Goal: Find specific page/section: Find specific page/section

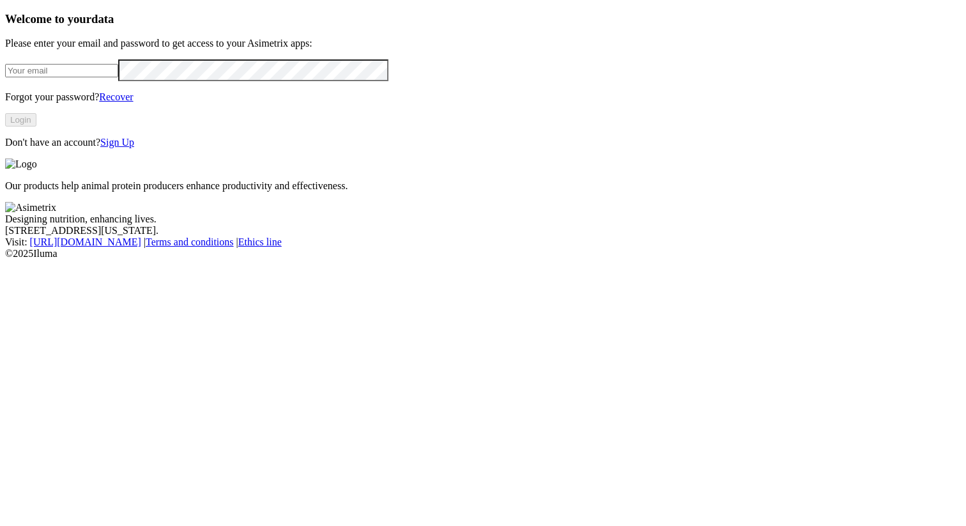
click at [105, 77] on input "email" at bounding box center [61, 70] width 113 height 13
click at [5, 259] on com-1password-button at bounding box center [5, 259] width 0 height 0
type input "[PERSON_NAME][EMAIL_ADDRESS][PERSON_NAME][PERSON_NAME][DOMAIN_NAME]"
click at [36, 127] on button "Login" at bounding box center [20, 119] width 31 height 13
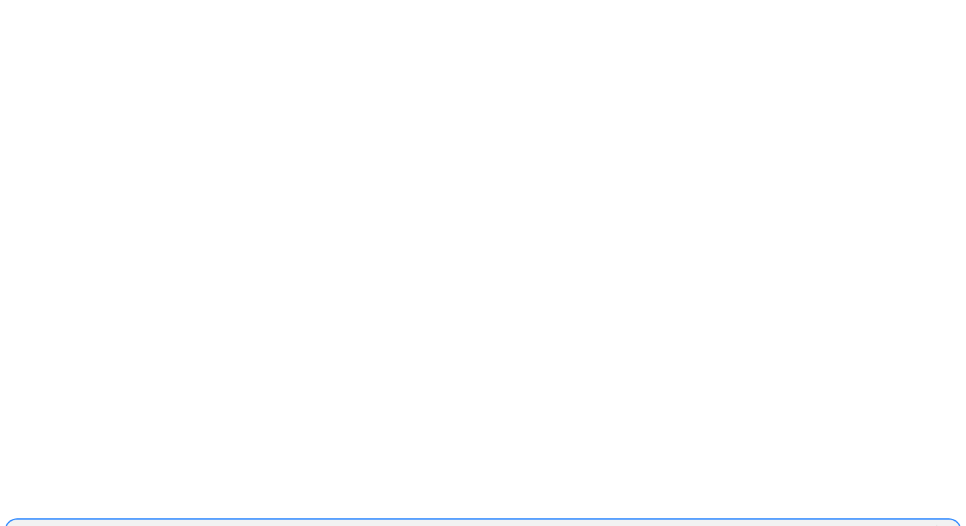
click at [140, 525] on div "PROVIMI-CARGILL" at bounding box center [76, 531] width 128 height 12
paste input "SNB FEEDERS"
type input "SNB FEEDER"
click at [140, 525] on div "PROVIMI-CARGILL" at bounding box center [76, 531] width 128 height 12
paste input "PROGRESSIVEGROUPCOMPANY"
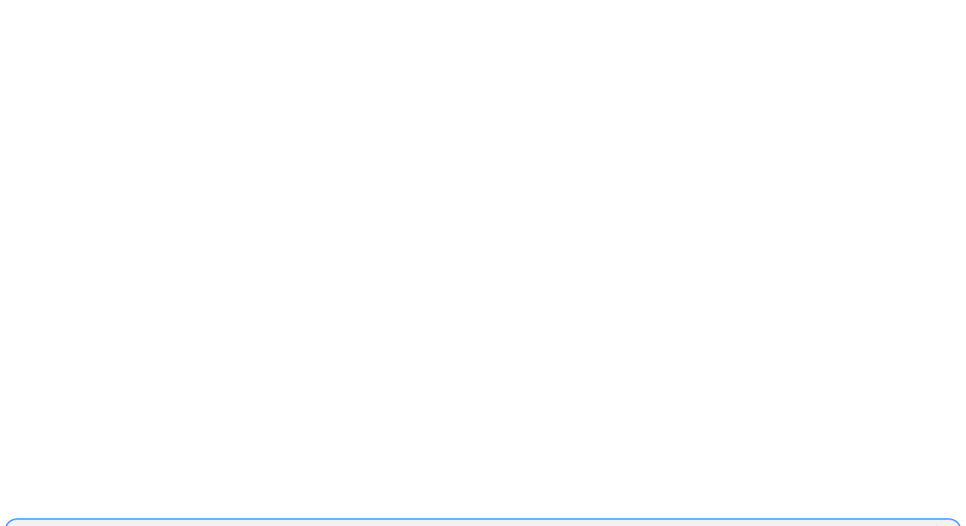
type input "PROGRESSIVEGROUPCOMPANY"
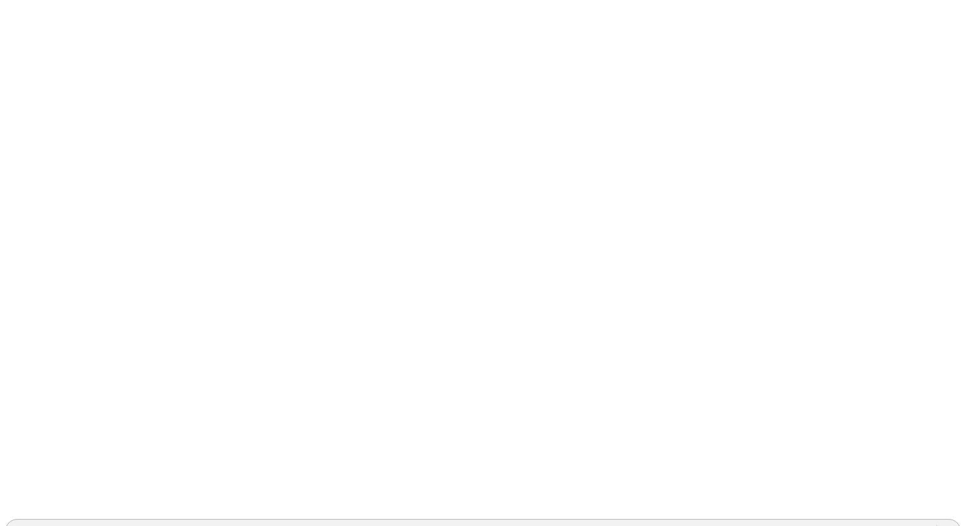
click at [800, 522] on div "PROGRESSIVEGROUPCOMPANY" at bounding box center [471, 531] width 931 height 19
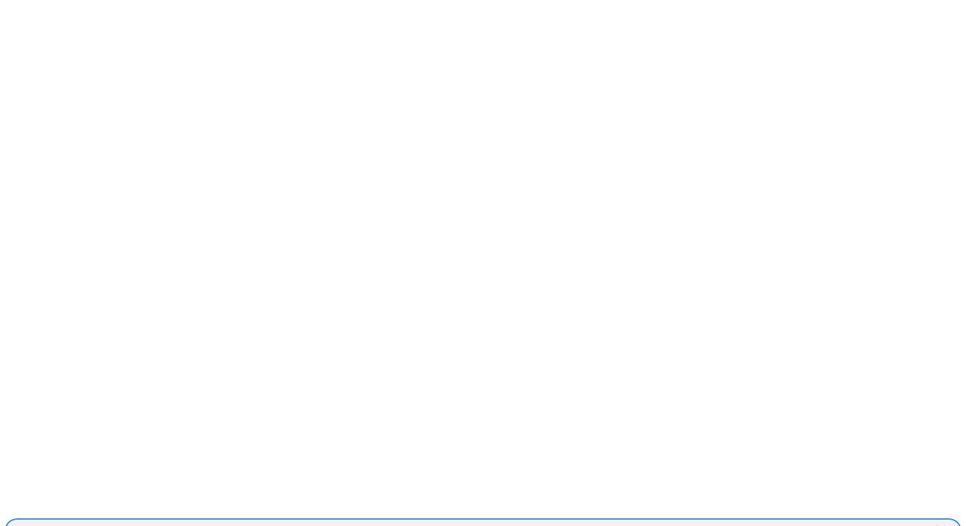
paste input "ACONDESA-CERDOS"
type input "ACONDESA-CERDOS"
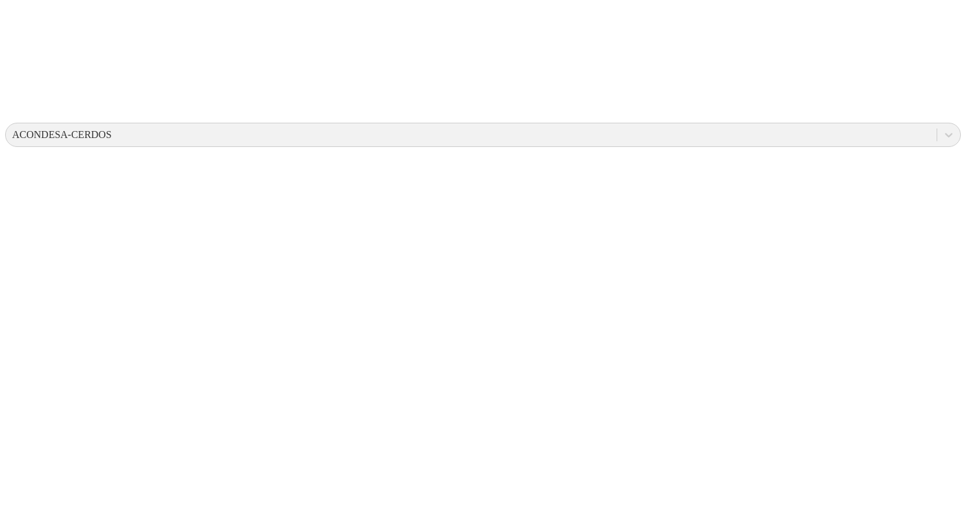
scroll to position [401, 0]
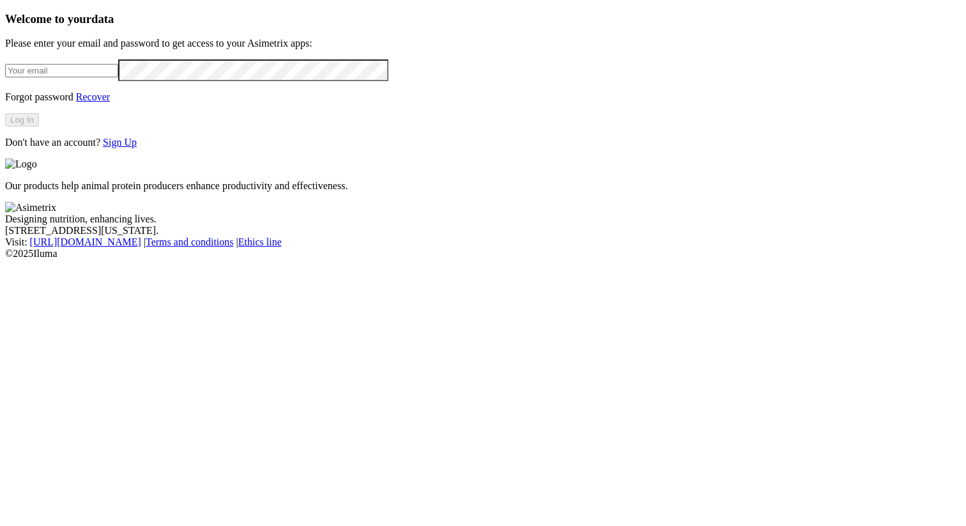
click at [118, 77] on input "email" at bounding box center [61, 70] width 113 height 13
type input "[PERSON_NAME][EMAIL_ADDRESS][PERSON_NAME][PERSON_NAME][DOMAIN_NAME]"
click at [39, 127] on button "Log In" at bounding box center [22, 119] width 34 height 13
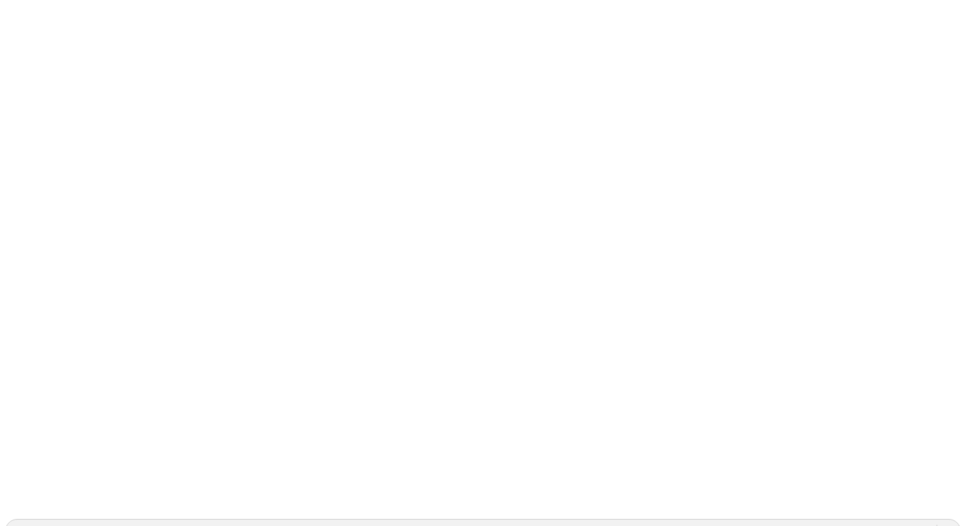
click at [112, 525] on div "ACONDESA-CERDOS" at bounding box center [62, 531] width 100 height 12
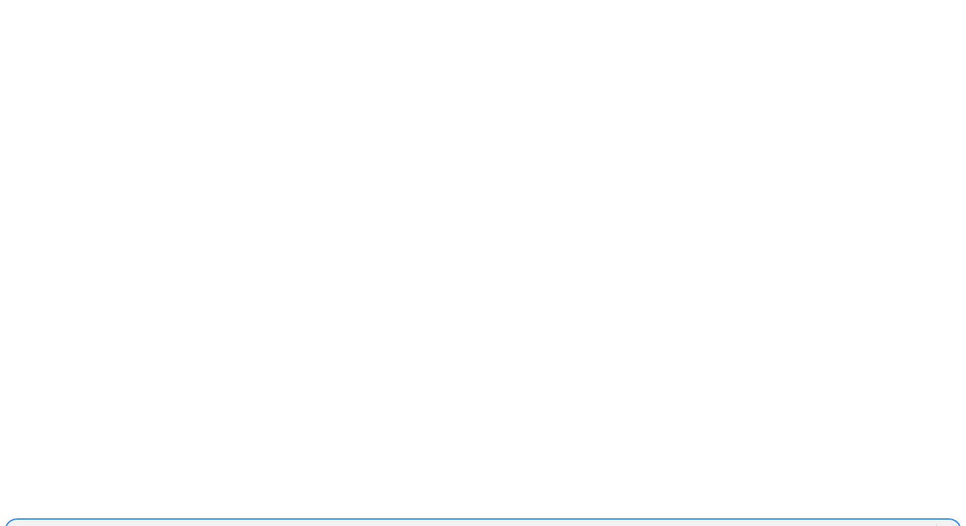
paste input "AGROCAUCHO"
type input "AGROCAUCHO"
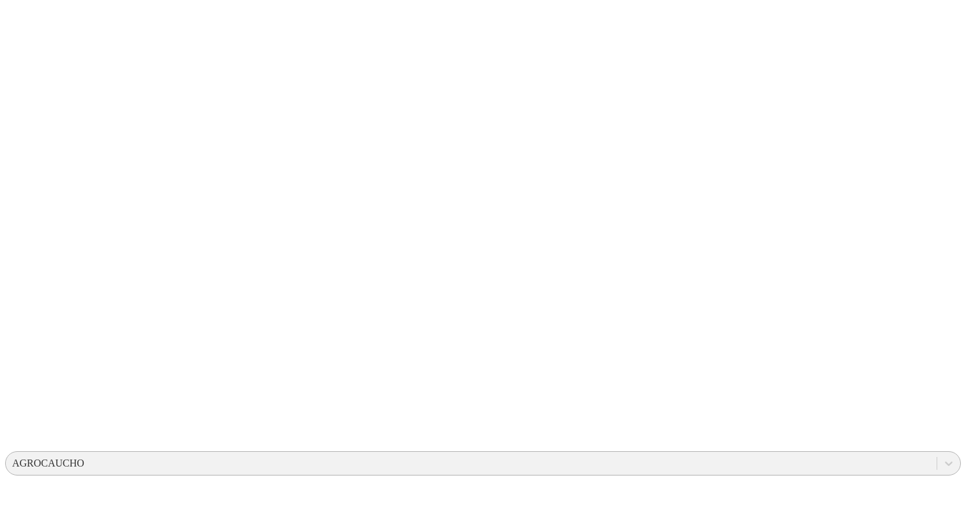
scroll to position [3, 0]
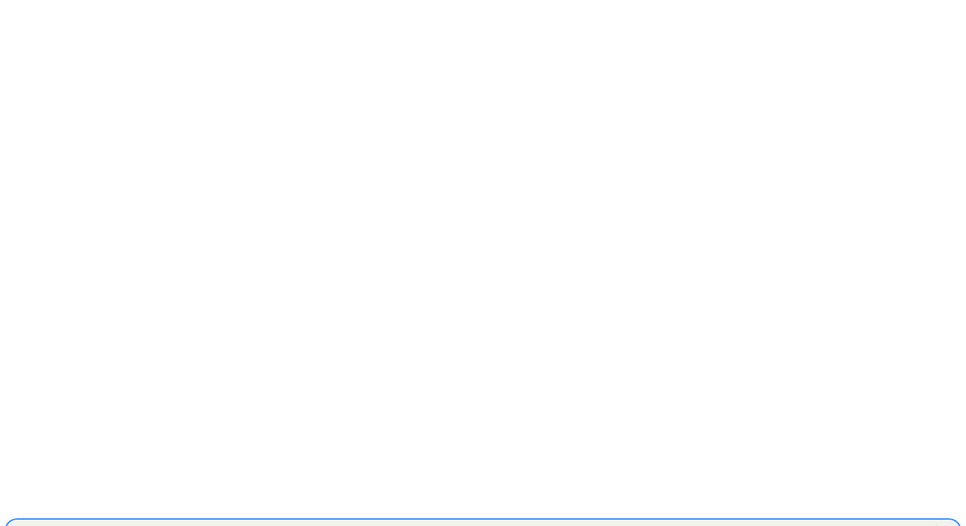
click at [739, 522] on div "AGROCAUCHO" at bounding box center [471, 531] width 931 height 19
paste input "ALIMENTOSCARNICOS"
type input "ALIMENTOSCARNICOS"
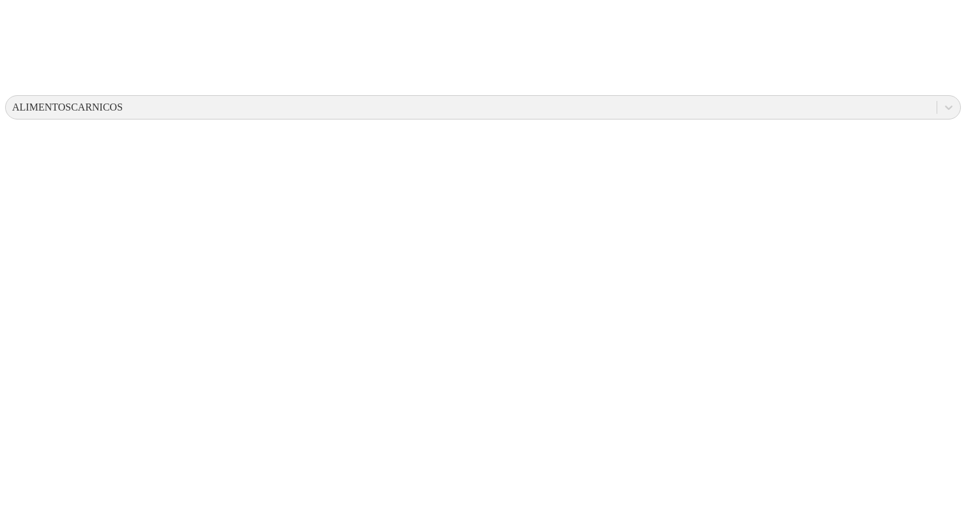
scroll to position [281, 0]
